Goal: Task Accomplishment & Management: Complete application form

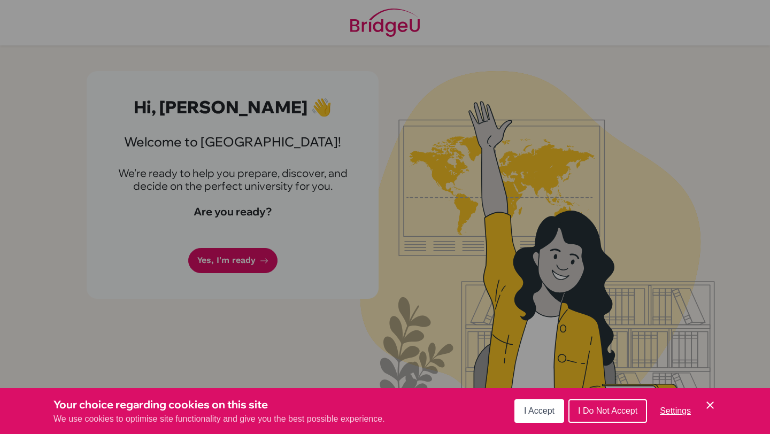
click at [539, 405] on button "I Accept" at bounding box center [539, 411] width 50 height 24
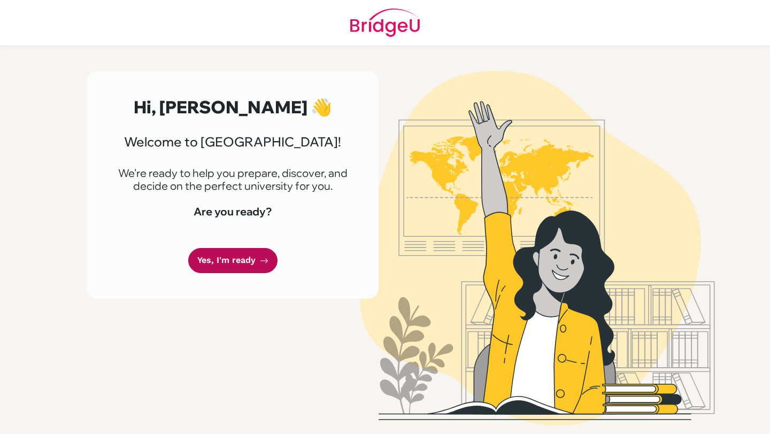
click at [246, 260] on link "Yes, I'm ready" at bounding box center [232, 260] width 89 height 25
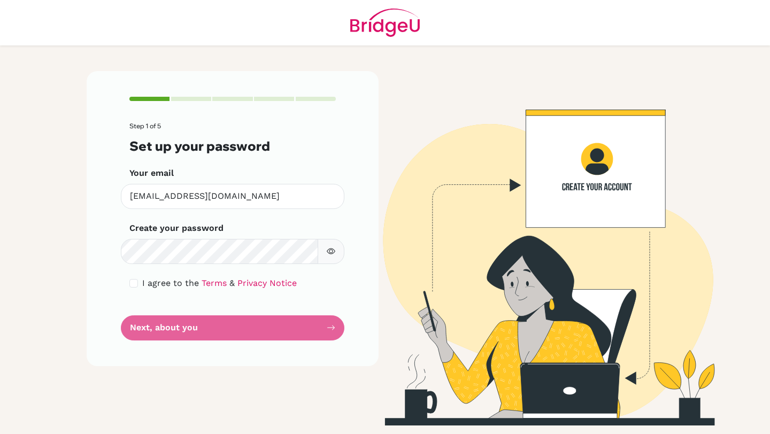
click at [334, 243] on button "button" at bounding box center [331, 251] width 27 height 25
click at [332, 247] on icon "button" at bounding box center [331, 251] width 9 height 9
click at [131, 284] on input "checkbox" at bounding box center [133, 283] width 9 height 9
checkbox input "true"
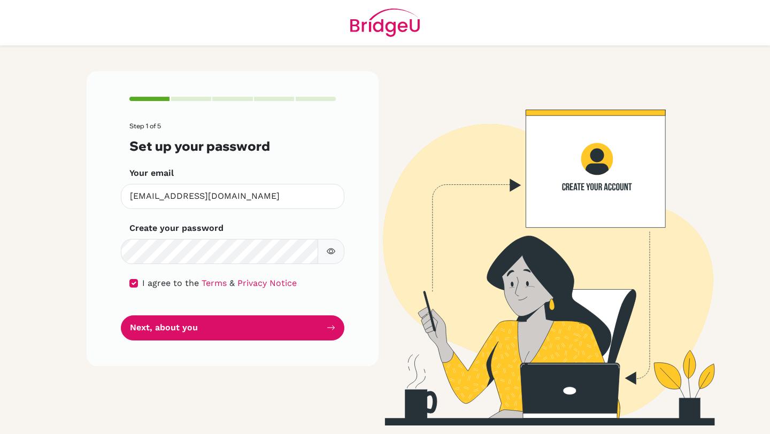
click at [331, 254] on icon "button" at bounding box center [331, 252] width 9 height 6
click at [331, 254] on icon "button" at bounding box center [330, 251] width 7 height 7
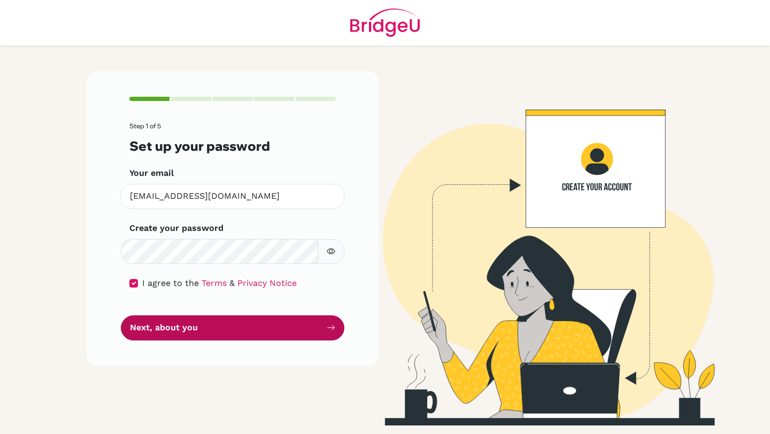
click at [309, 321] on button "Next, about you" at bounding box center [232, 327] width 223 height 25
